Goal: Transaction & Acquisition: Subscribe to service/newsletter

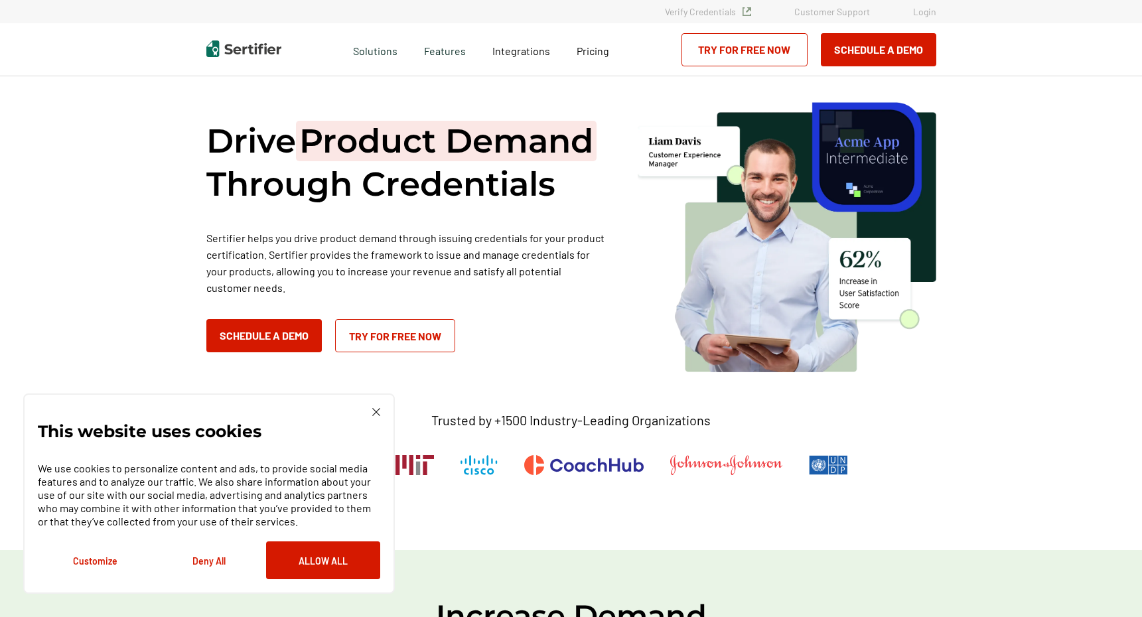
scroll to position [5, 0]
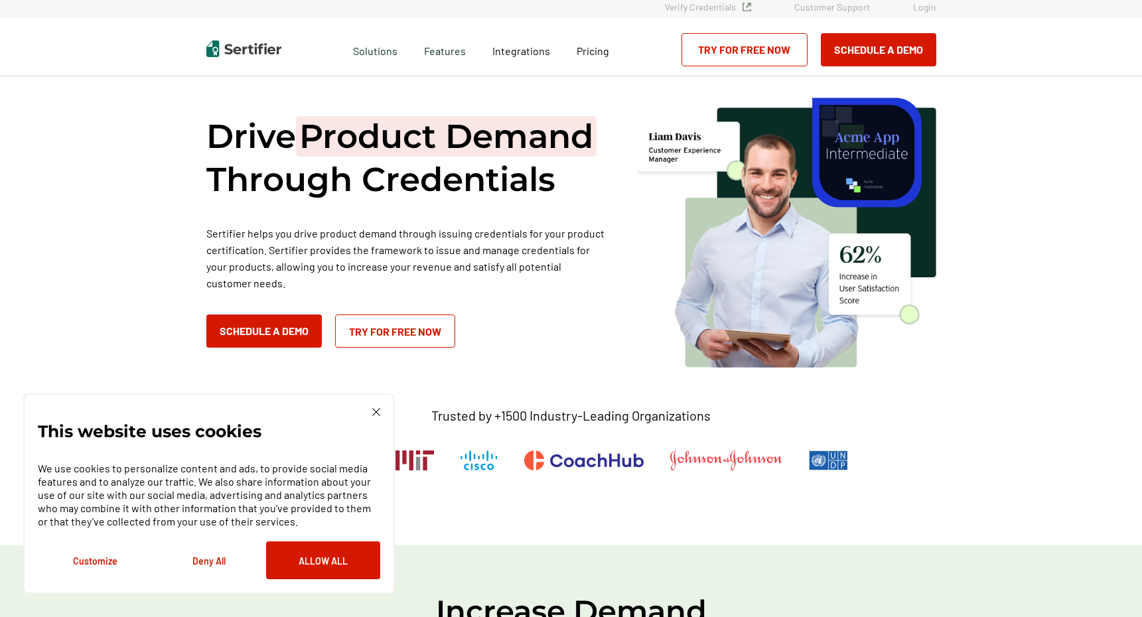
click at [354, 561] on button "Allow All" at bounding box center [323, 560] width 114 height 38
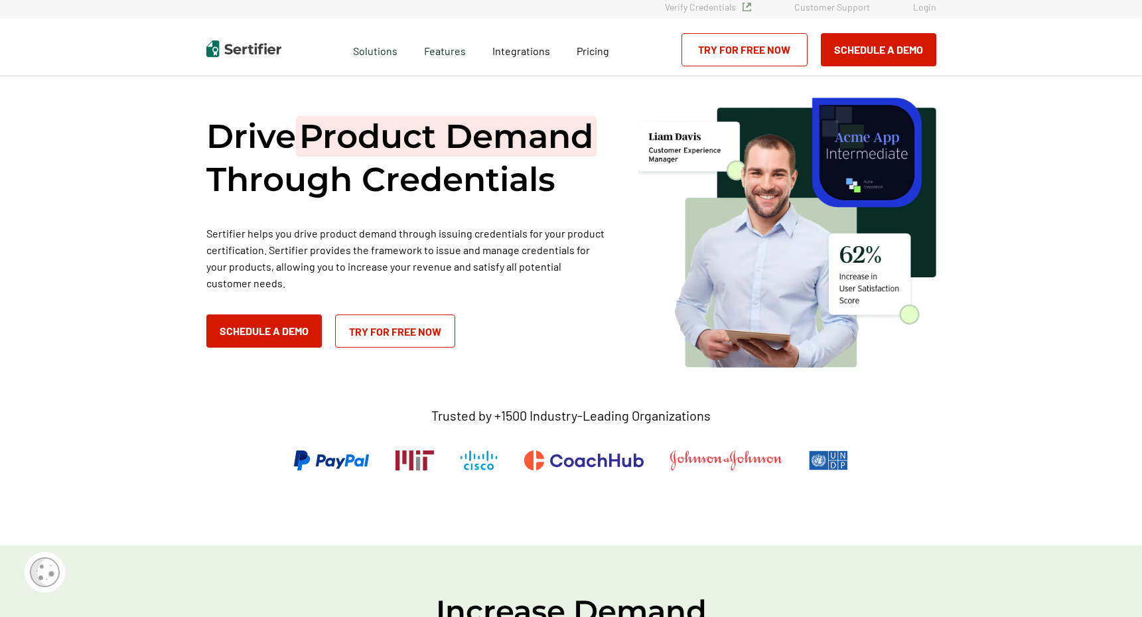
click at [819, 147] on img at bounding box center [787, 231] width 299 height 273
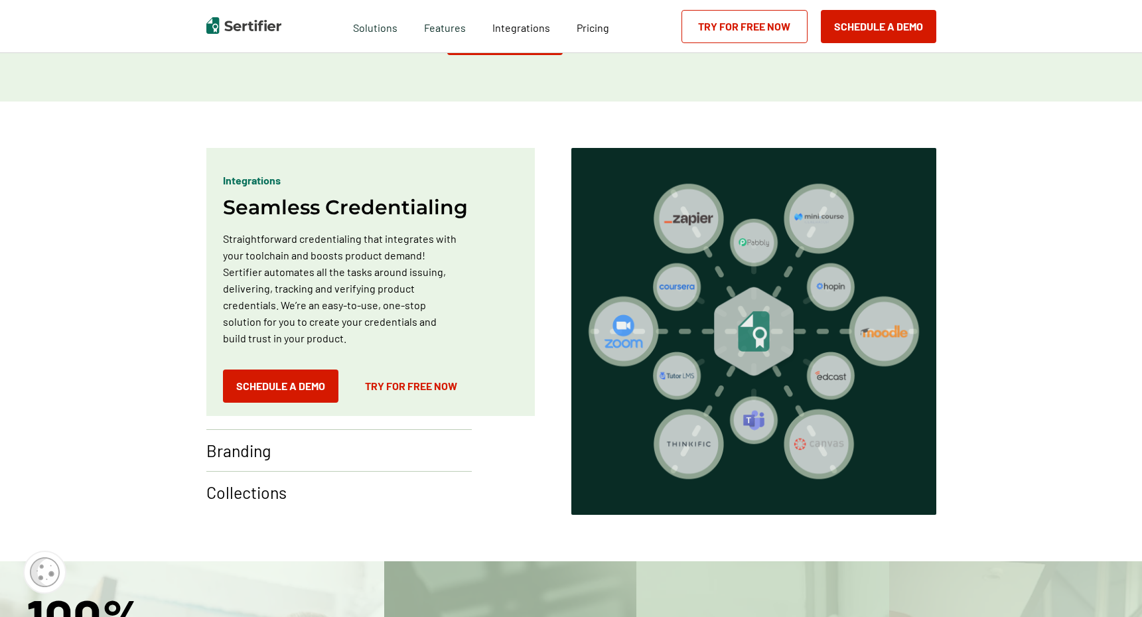
scroll to position [720, 0]
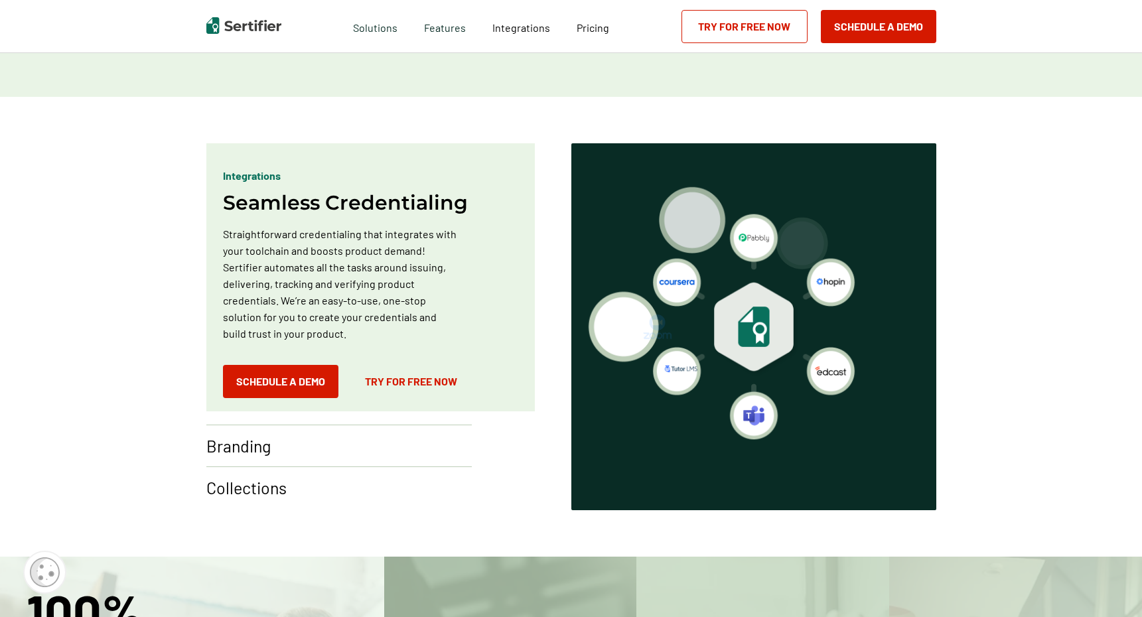
drag, startPoint x: 813, startPoint y: 146, endPoint x: 356, endPoint y: 458, distance: 553.7
click at [356, 458] on div "Branding" at bounding box center [338, 446] width 265 height 42
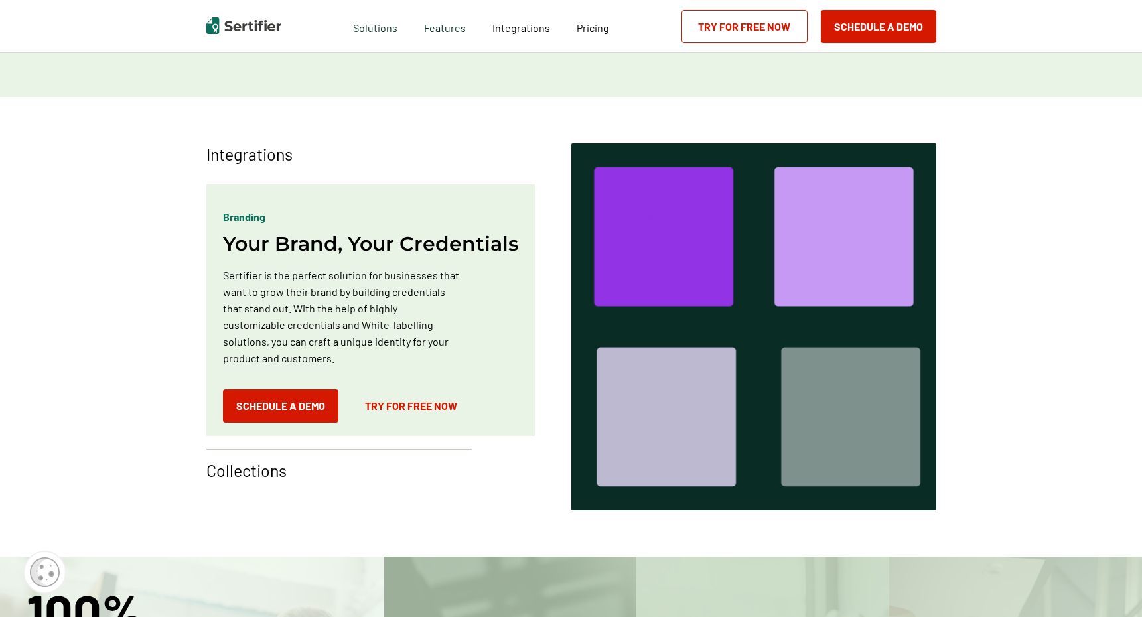
drag, startPoint x: 356, startPoint y: 458, endPoint x: 366, endPoint y: 439, distance: 22.0
click at [366, 439] on div "Branding Your Brand, Your Credentials Sertifier is the perfect solution for bus…" at bounding box center [375, 311] width 338 height 275
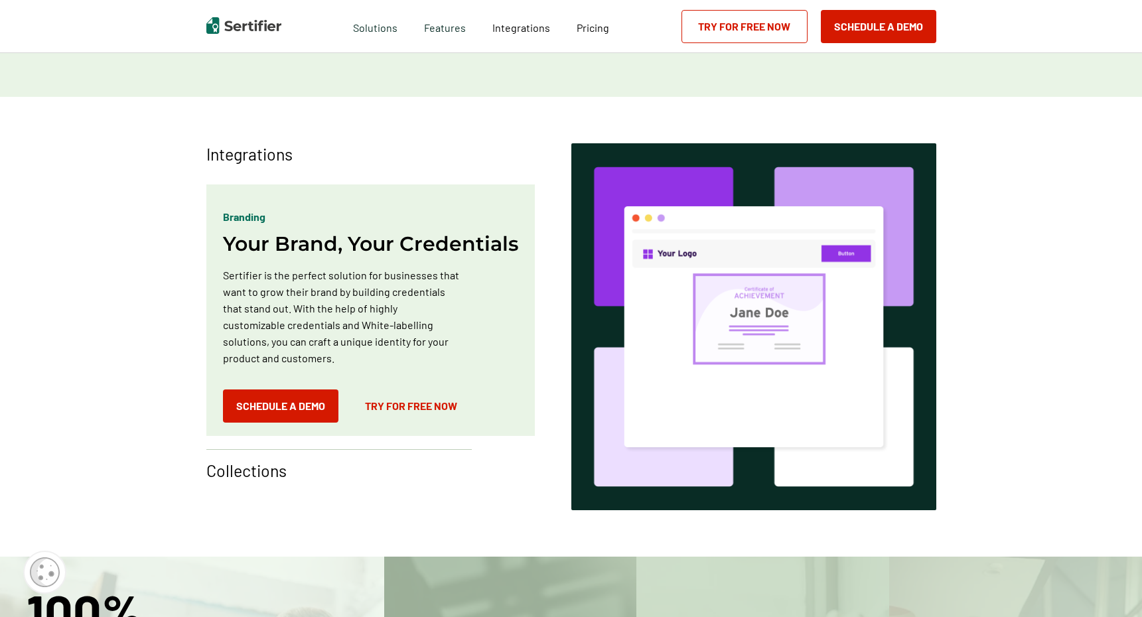
drag, startPoint x: 366, startPoint y: 439, endPoint x: 352, endPoint y: 464, distance: 28.6
click at [352, 464] on div "Collections" at bounding box center [338, 465] width 265 height 32
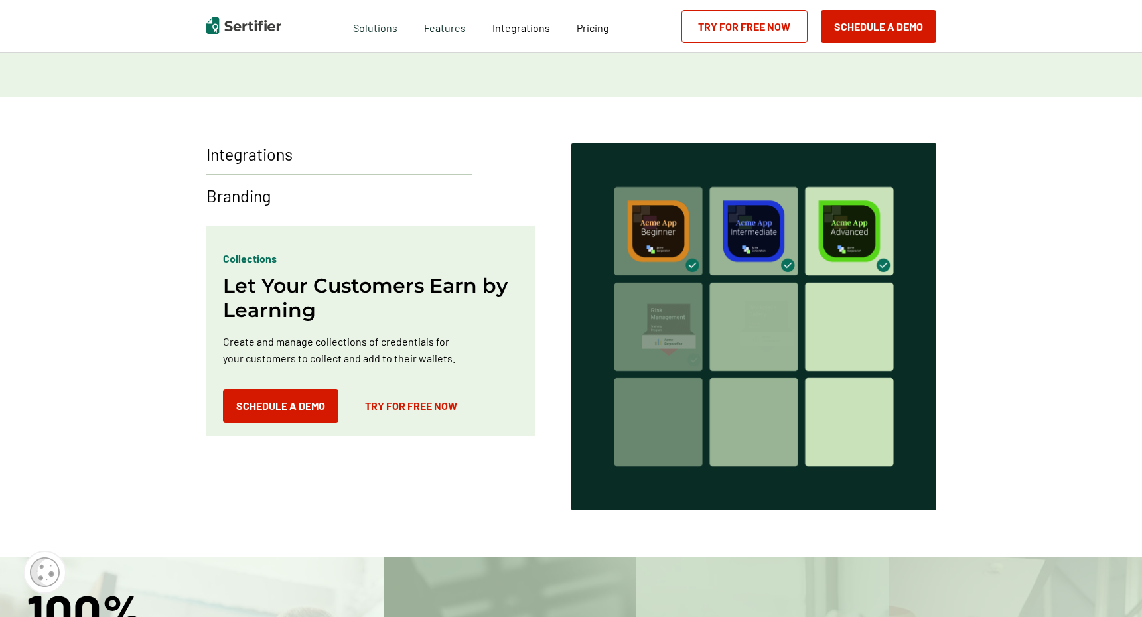
drag, startPoint x: 352, startPoint y: 464, endPoint x: 348, endPoint y: 151, distance: 312.5
click at [348, 151] on div "Integrations" at bounding box center [338, 158] width 265 height 31
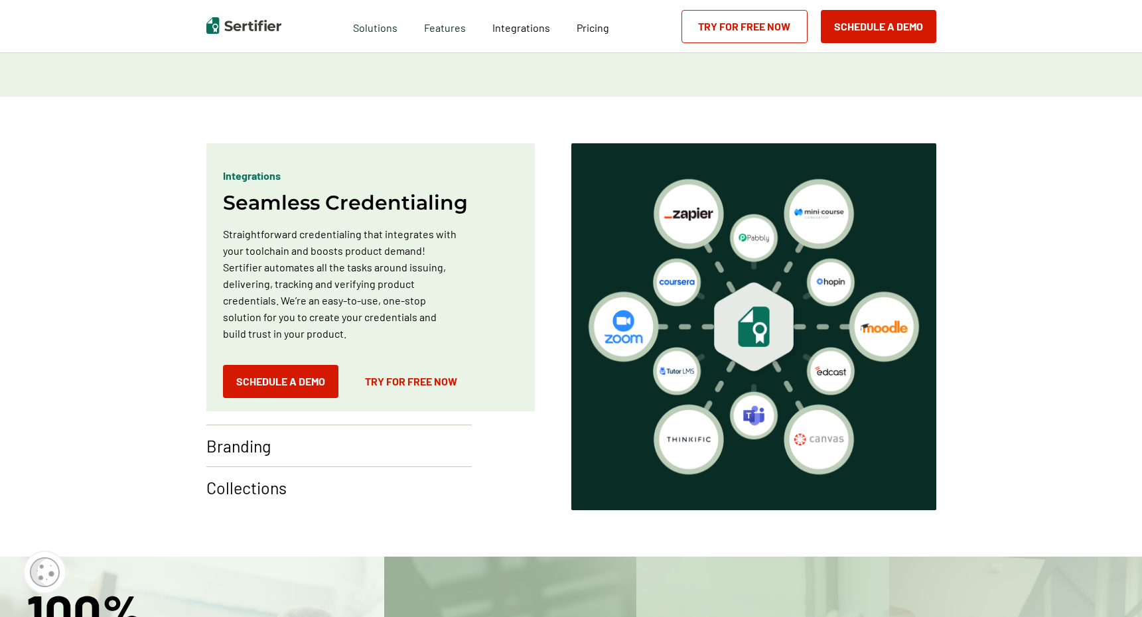
drag, startPoint x: 348, startPoint y: 151, endPoint x: 334, endPoint y: 437, distance: 285.6
click at [334, 437] on div "Branding" at bounding box center [338, 446] width 265 height 42
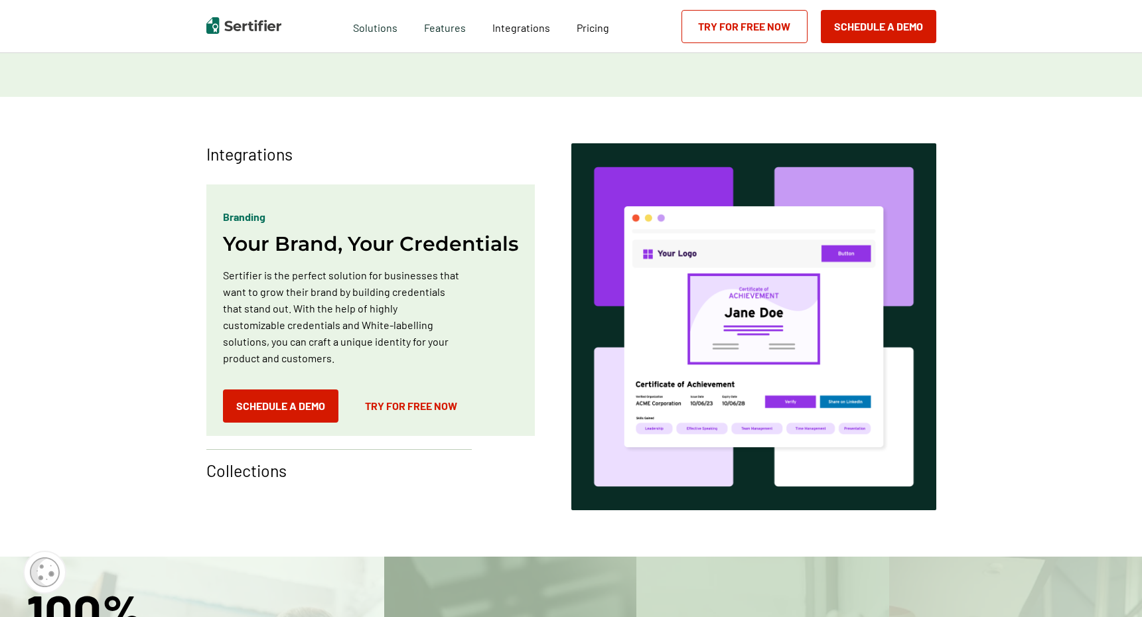
click at [401, 411] on link "Try for Free Now" at bounding box center [411, 405] width 119 height 33
drag, startPoint x: 334, startPoint y: 437, endPoint x: 461, endPoint y: 25, distance: 431.2
click at [461, 25] on span "Features" at bounding box center [445, 26] width 42 height 17
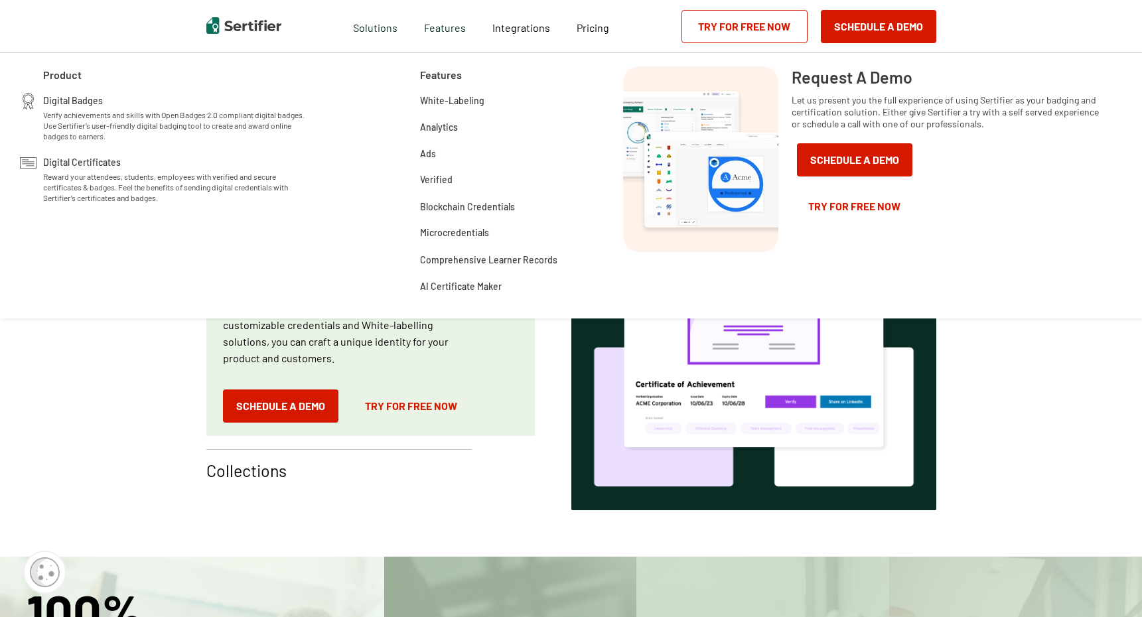
drag, startPoint x: 461, startPoint y: 25, endPoint x: 726, endPoint y: 165, distance: 299.4
click at [726, 165] on img at bounding box center [700, 159] width 155 height 186
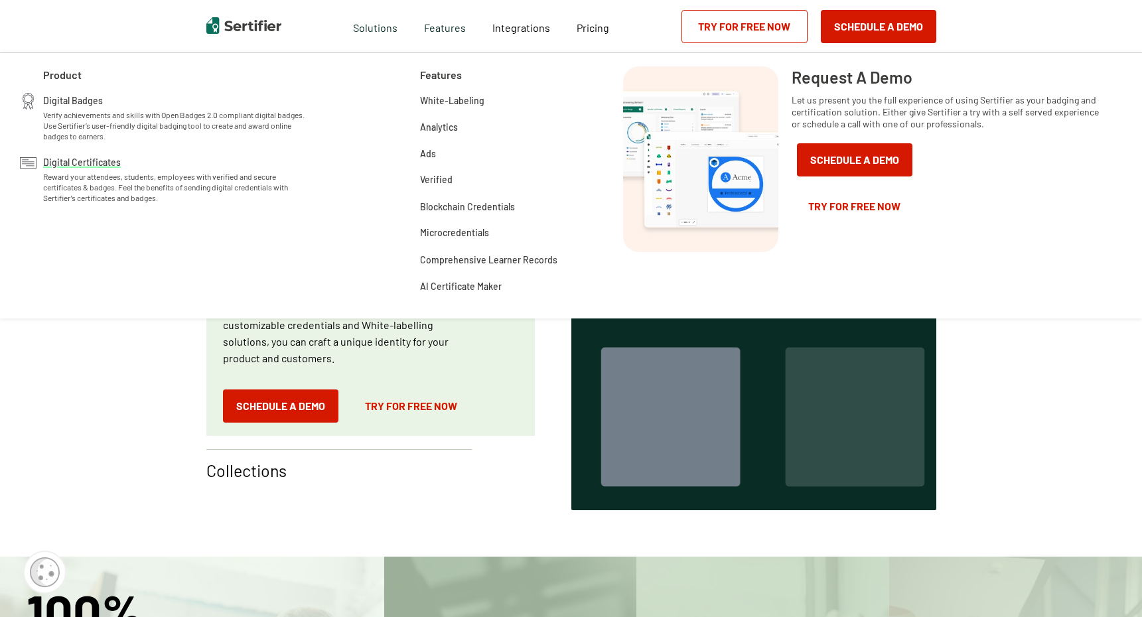
drag, startPoint x: 726, startPoint y: 165, endPoint x: 80, endPoint y: 170, distance: 646.2
click at [80, 170] on div "Digital Certificates Reward your attendees, students, employees with verified a…" at bounding box center [177, 179] width 268 height 48
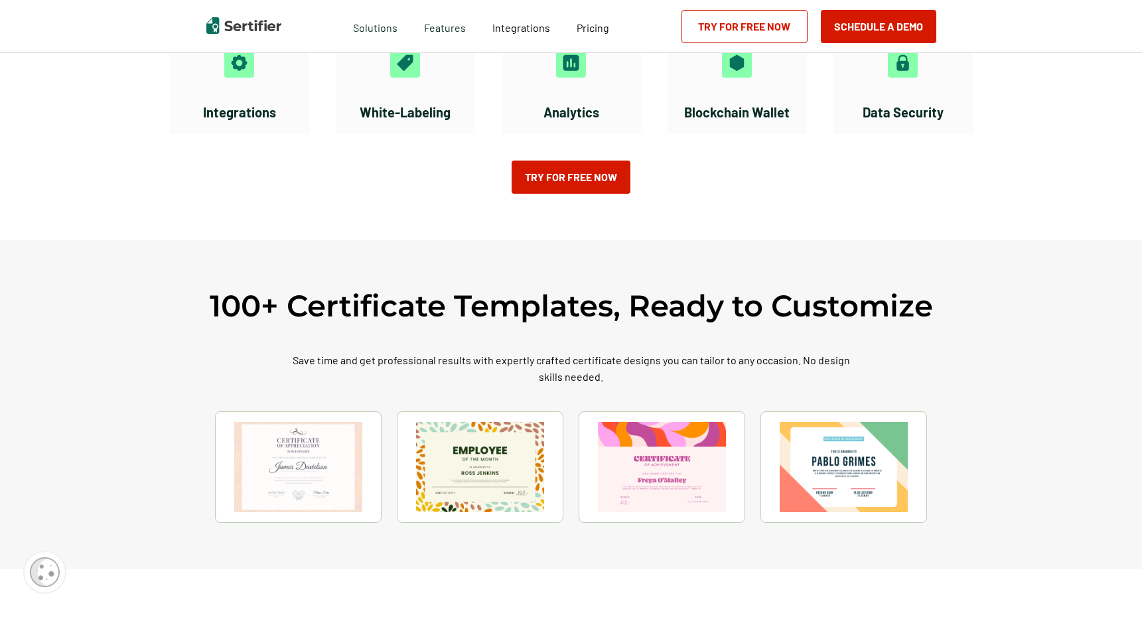
scroll to position [2393, 5]
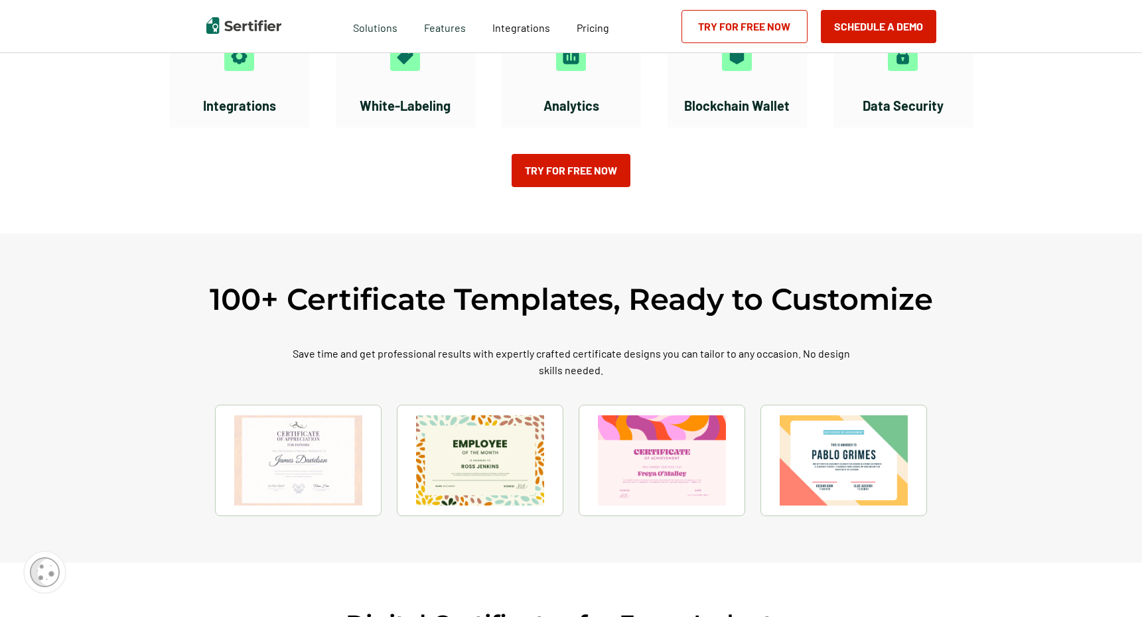
click at [586, 234] on div "Discover More Features Integrations White-Labeling Analytics Blockchain Wallet …" at bounding box center [571, 80] width 796 height 308
drag, startPoint x: 80, startPoint y: 170, endPoint x: 588, endPoint y: 482, distance: 595.8
click at [588, 187] on link "Try for Free Now" at bounding box center [570, 170] width 119 height 33
